Goal: Information Seeking & Learning: Learn about a topic

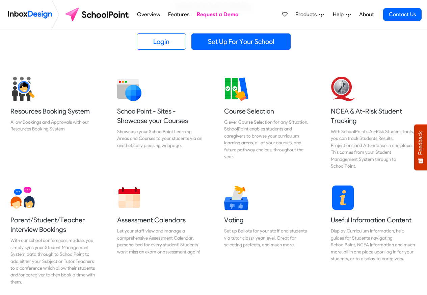
scroll to position [243, 0]
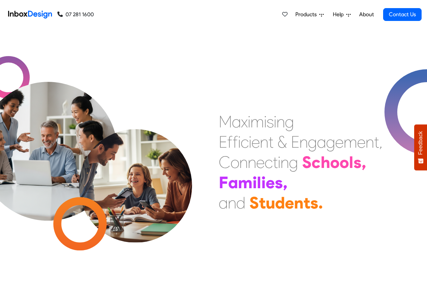
click at [303, 15] on span "Products" at bounding box center [307, 14] width 24 height 8
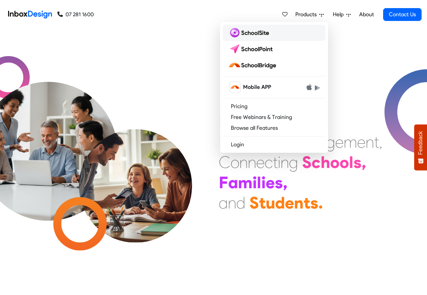
click at [249, 32] on img at bounding box center [250, 32] width 44 height 11
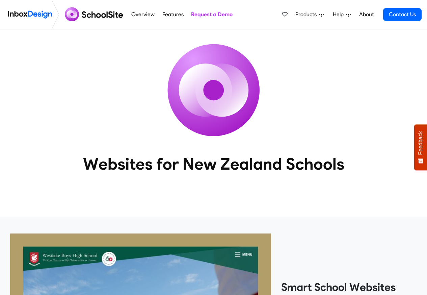
click at [152, 15] on link "Overview" at bounding box center [143, 15] width 27 height 14
click at [172, 15] on link "Features" at bounding box center [172, 15] width 25 height 14
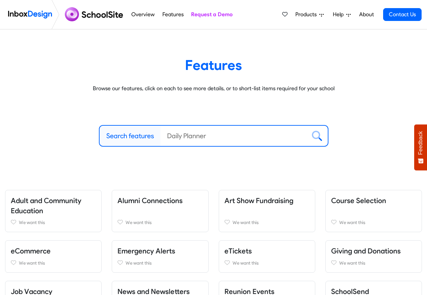
click at [171, 16] on link "Features" at bounding box center [172, 15] width 25 height 14
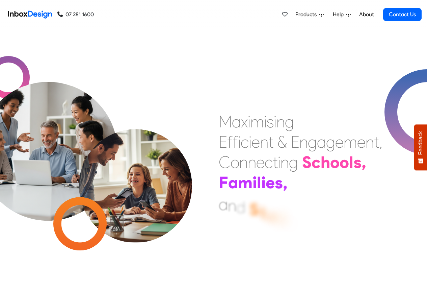
click at [308, 15] on span "Products" at bounding box center [307, 14] width 24 height 8
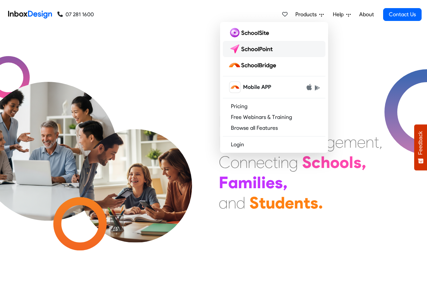
click at [250, 48] on img at bounding box center [252, 49] width 48 height 11
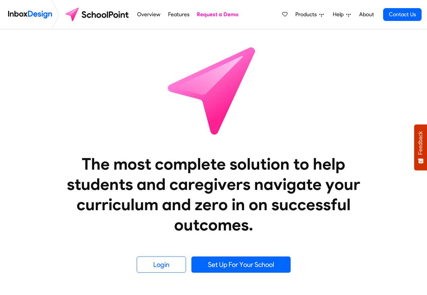
click at [308, 15] on span "Products" at bounding box center [307, 14] width 24 height 8
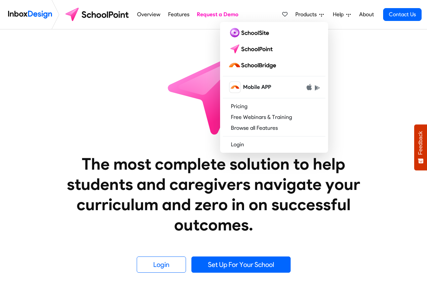
click at [301, 15] on span "Products" at bounding box center [307, 14] width 24 height 8
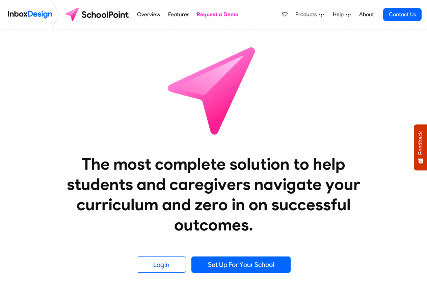
click at [303, 15] on span "Products" at bounding box center [307, 14] width 24 height 8
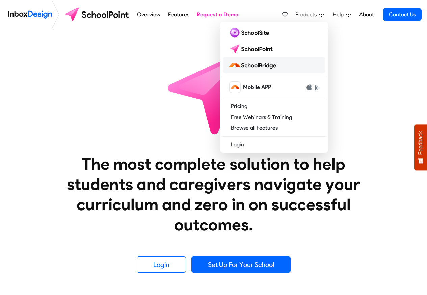
click at [252, 66] on img at bounding box center [253, 65] width 51 height 11
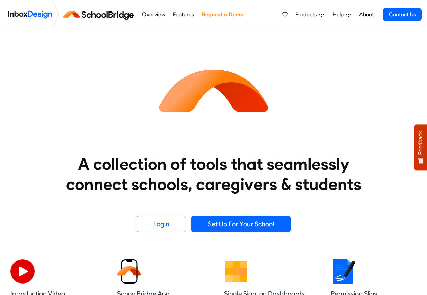
click at [302, 15] on span "Products" at bounding box center [307, 14] width 24 height 8
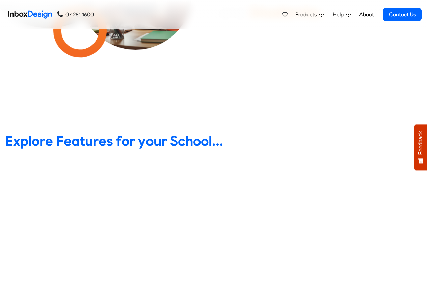
scroll to position [243, 0]
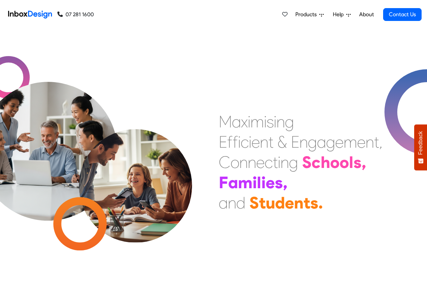
click at [300, 15] on span "Products" at bounding box center [307, 14] width 24 height 8
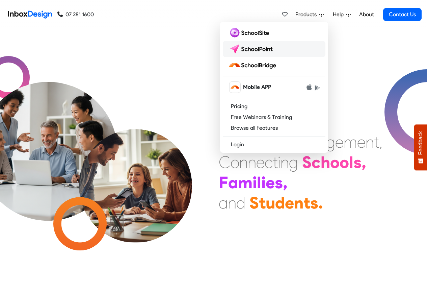
click at [249, 48] on img at bounding box center [252, 49] width 48 height 11
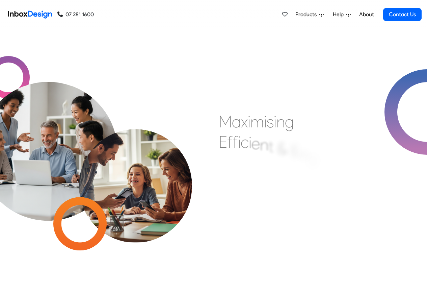
click at [301, 15] on span "Products" at bounding box center [307, 14] width 24 height 8
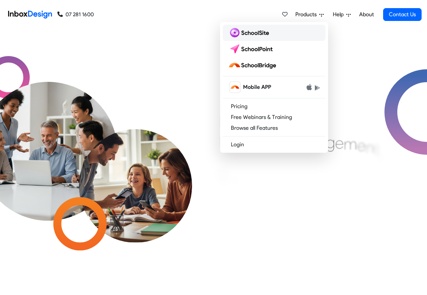
click at [247, 33] on img at bounding box center [250, 32] width 44 height 11
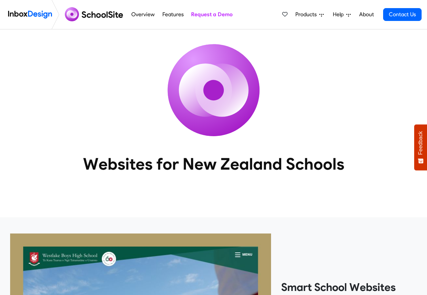
click at [135, 15] on link "Overview" at bounding box center [143, 15] width 27 height 14
click at [137, 15] on link "Overview" at bounding box center [143, 15] width 27 height 14
click at [248, 126] on img at bounding box center [214, 90] width 122 height 122
